Goal: Task Accomplishment & Management: Manage account settings

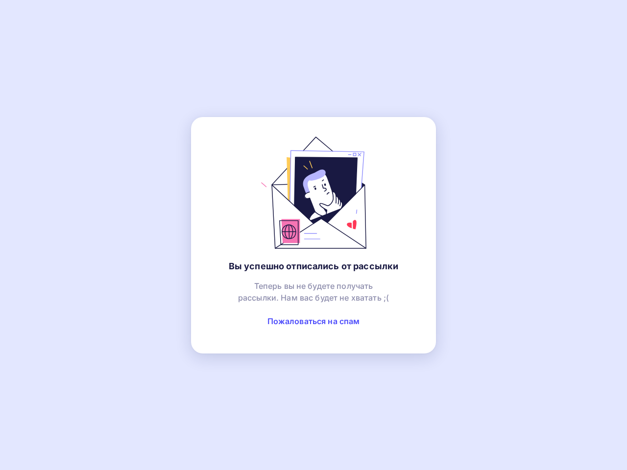
click at [313, 321] on link "Пожаловаться на спам" at bounding box center [313, 321] width 93 height 10
